Goal: Navigation & Orientation: Find specific page/section

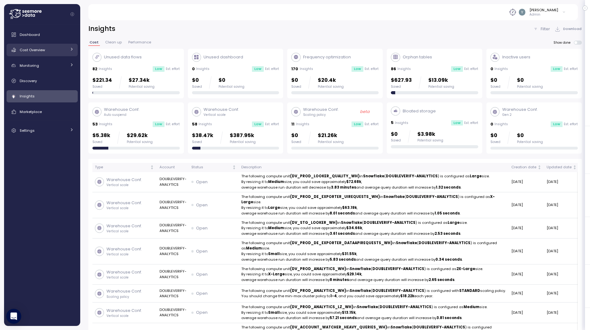
click at [71, 49] on icon at bounding box center [72, 49] width 4 height 4
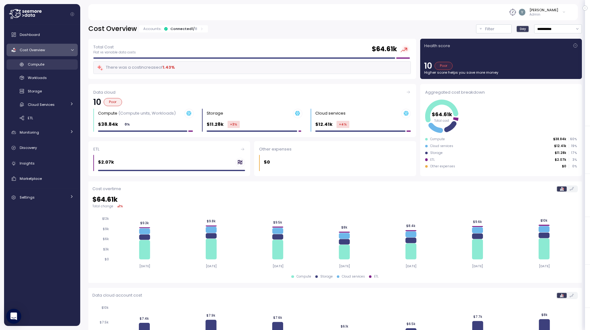
click at [41, 62] on span "Compute" at bounding box center [36, 64] width 17 height 5
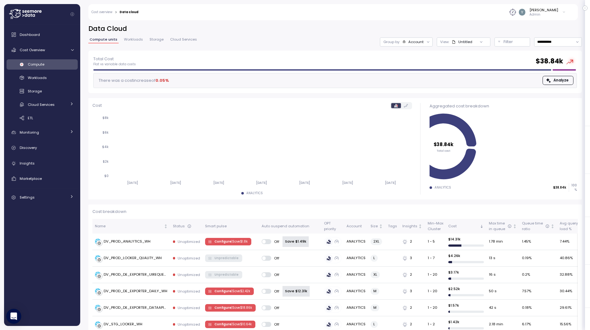
click at [135, 41] on span "Workloads" at bounding box center [133, 39] width 19 height 3
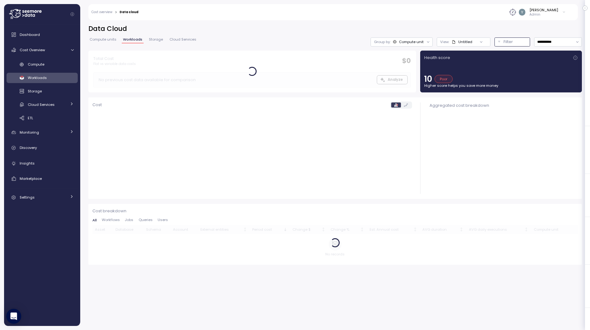
click at [510, 45] on p "Filter" at bounding box center [507, 42] width 9 height 6
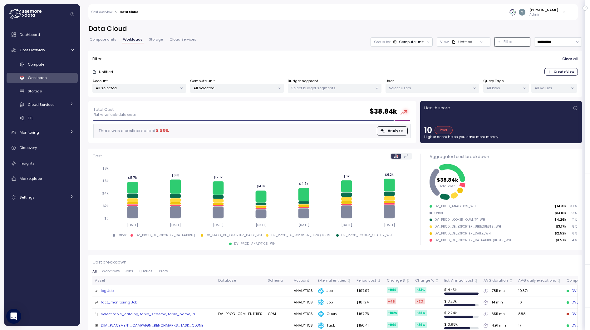
click at [551, 11] on div "[PERSON_NAME]" at bounding box center [543, 9] width 29 height 5
click at [495, 24] on div "**********" at bounding box center [334, 173] width 509 height 314
